Goal: Task Accomplishment & Management: Complete application form

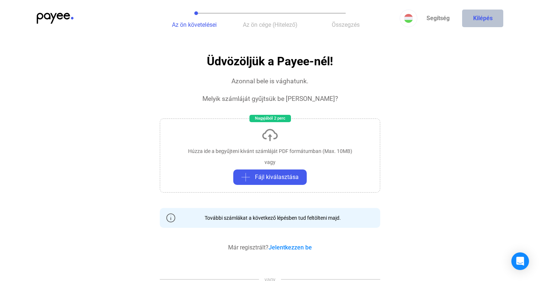
click at [477, 14] on button "Kilépés" at bounding box center [482, 19] width 41 height 18
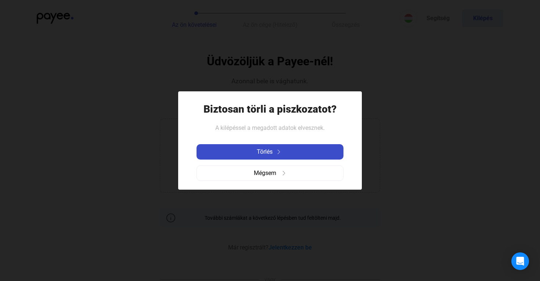
click at [290, 158] on button "Törlés" at bounding box center [269, 151] width 147 height 15
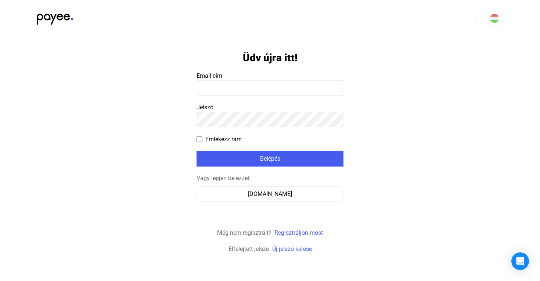
click at [239, 92] on input at bounding box center [269, 87] width 147 height 15
